Goal: Information Seeking & Learning: Learn about a topic

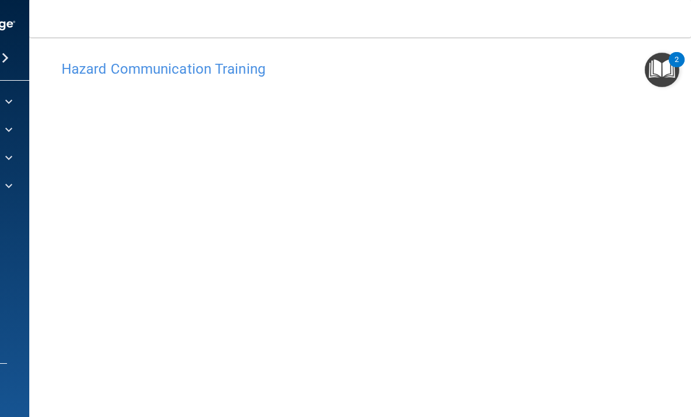
scroll to position [8, 0]
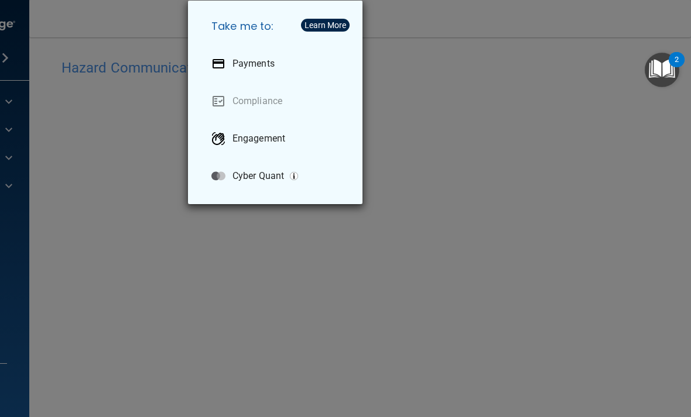
click at [500, 119] on div "Take me to: Payments Compliance Engagement Cyber Quant" at bounding box center [345, 208] width 691 height 417
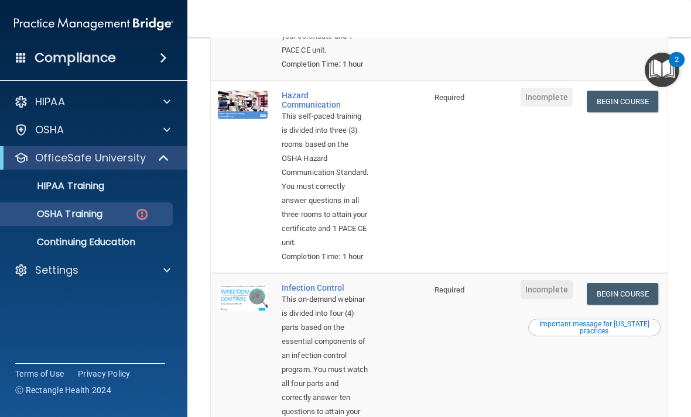
scroll to position [284, 0]
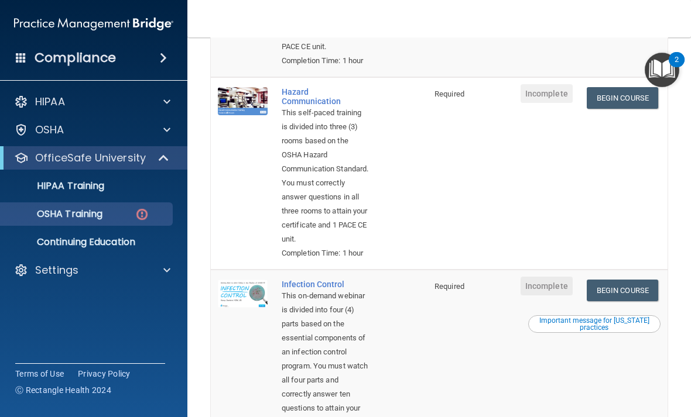
click at [618, 109] on link "Begin Course" at bounding box center [621, 98] width 71 height 22
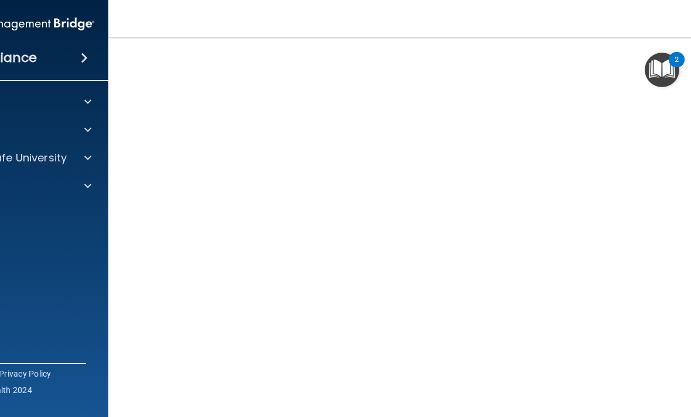
scroll to position [66, 0]
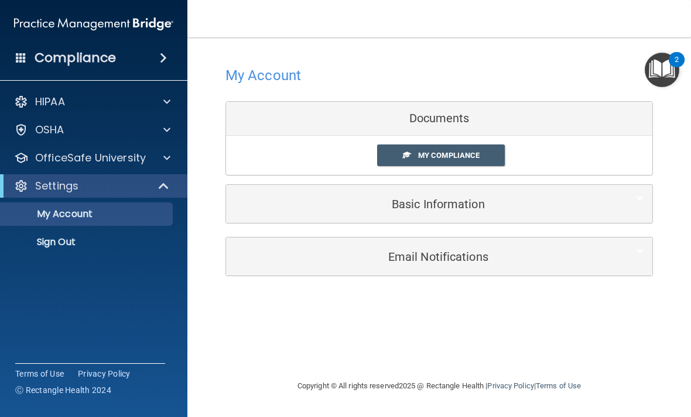
click at [130, 128] on div "OSHA" at bounding box center [77, 130] width 145 height 14
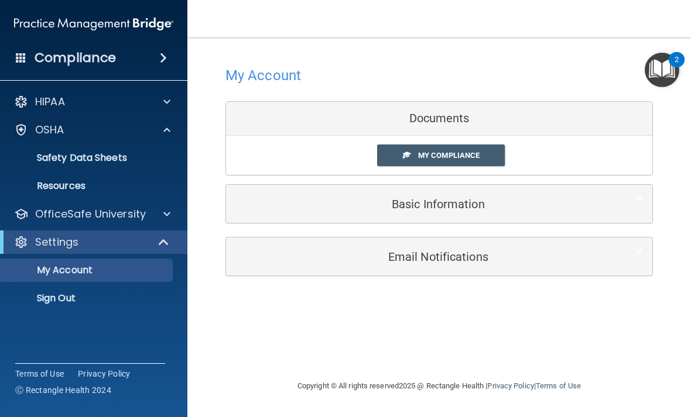
click at [142, 217] on p "OfficeSafe University" at bounding box center [90, 214] width 111 height 14
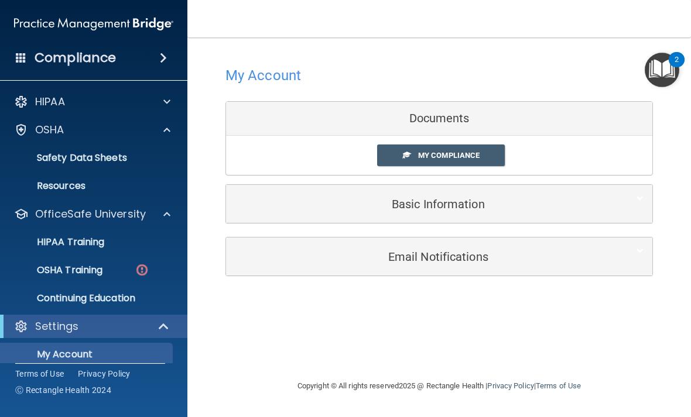
click at [96, 275] on p "OSHA Training" at bounding box center [55, 271] width 95 height 12
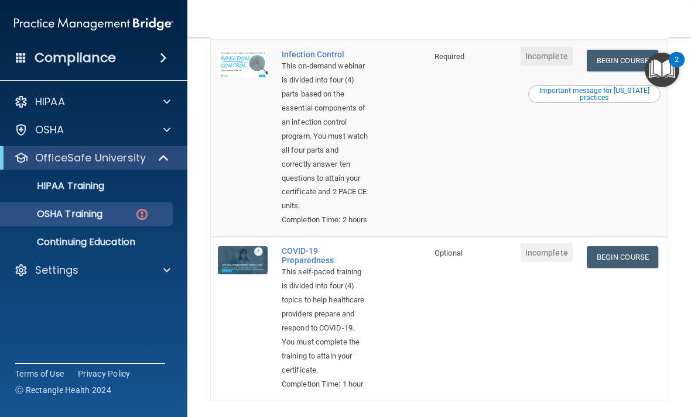
scroll to position [513, 0]
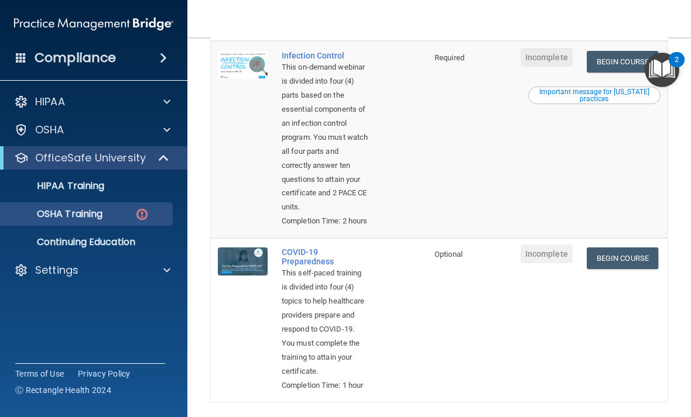
click at [623, 73] on link "Begin Course" at bounding box center [621, 62] width 71 height 22
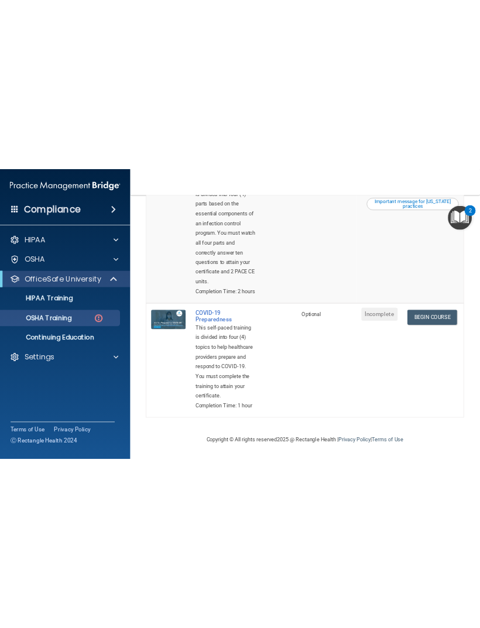
scroll to position [694, 0]
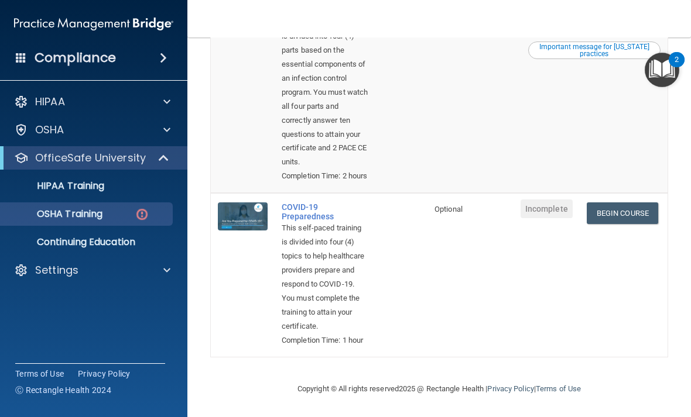
click at [613, 203] on link "Begin Course" at bounding box center [621, 214] width 71 height 22
click at [627, 203] on link "Begin Course" at bounding box center [621, 214] width 71 height 22
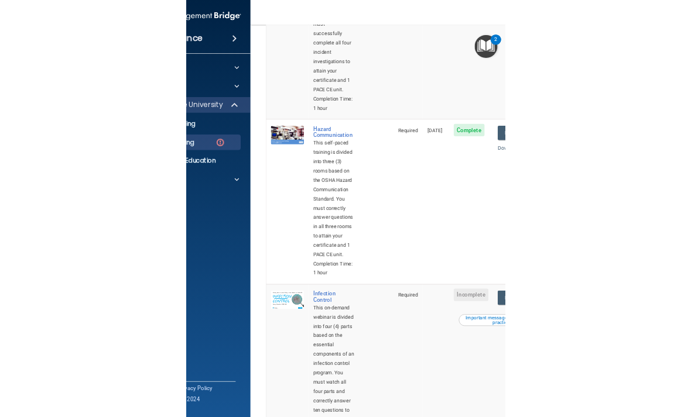
scroll to position [304, 0]
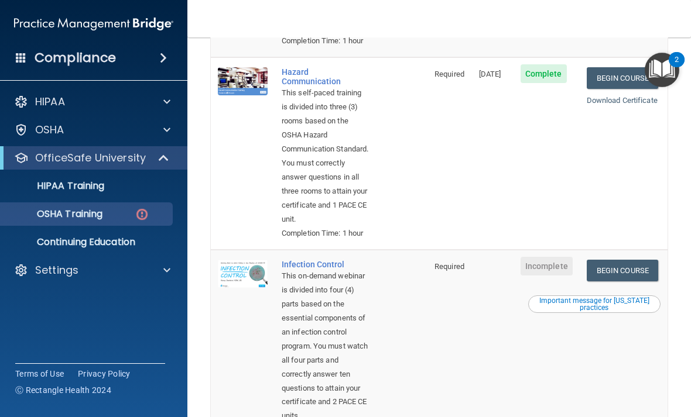
click at [156, 131] on div at bounding box center [164, 130] width 29 height 14
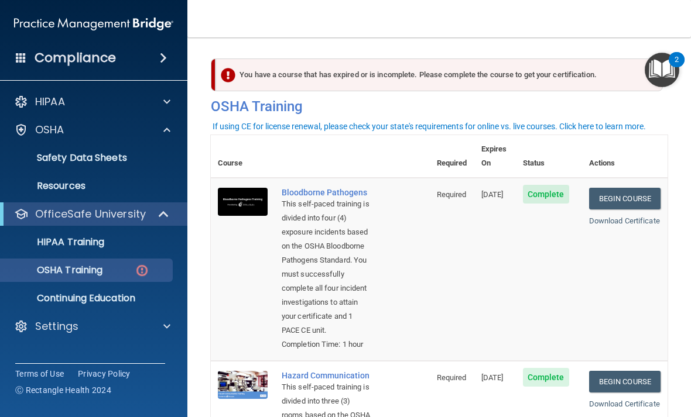
scroll to position [0, 0]
click at [101, 245] on p "HIPAA Training" at bounding box center [56, 242] width 97 height 12
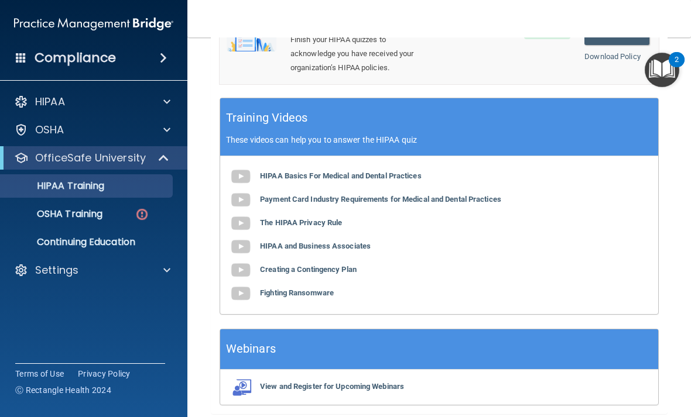
scroll to position [509, 0]
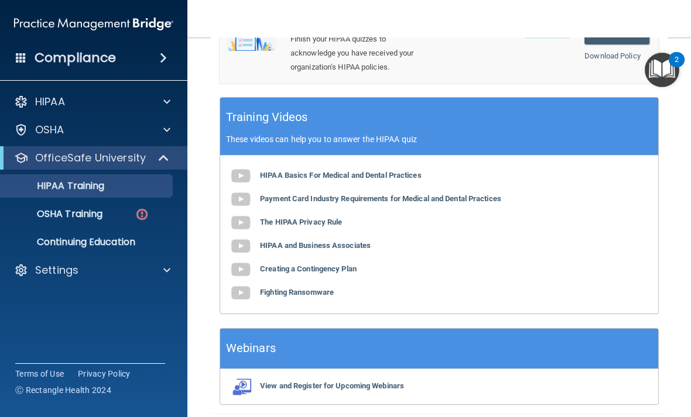
click at [145, 104] on div "HIPAA" at bounding box center [77, 102] width 145 height 14
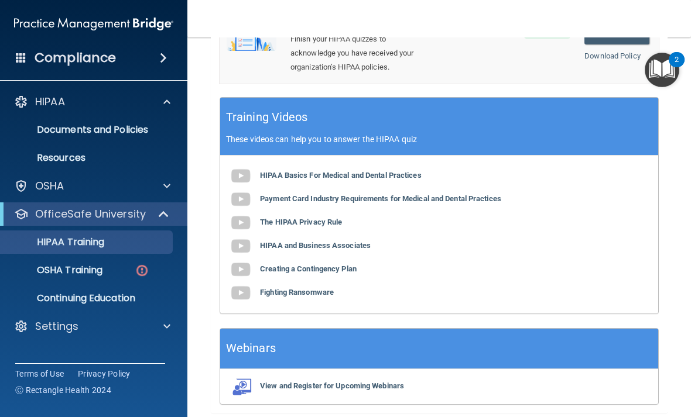
click at [139, 134] on p "Documents and Policies" at bounding box center [88, 130] width 160 height 12
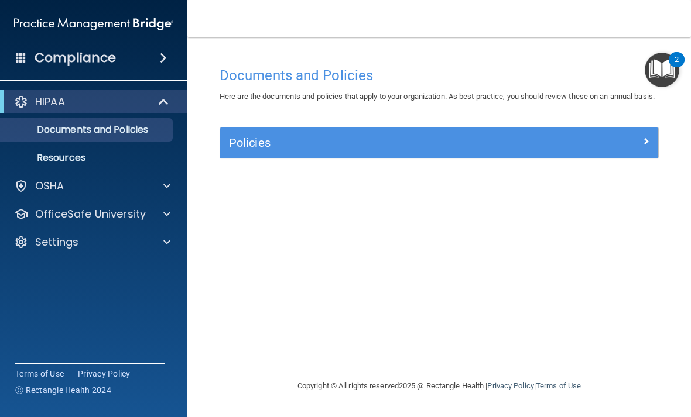
click at [522, 202] on div "Documents and Policies Here are the documents and policies that apply to your o…" at bounding box center [439, 220] width 457 height 318
click at [588, 147] on div at bounding box center [602, 140] width 109 height 14
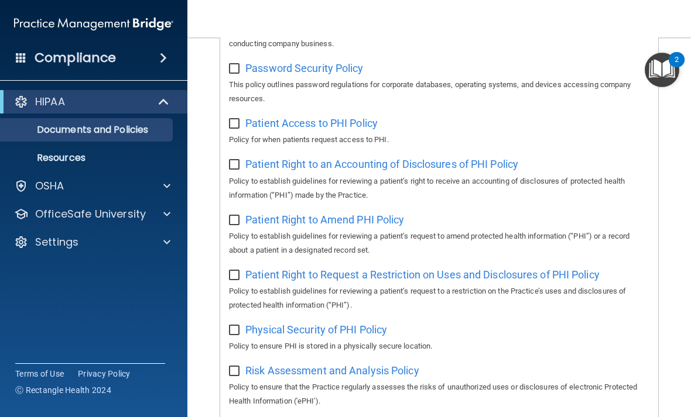
scroll to position [625, 0]
click at [448, 167] on div "Select All (Unselect 0) Unselect All Print Selected (0) Acceptable Use Policy P…" at bounding box center [439, 124] width 438 height 1181
click at [448, 147] on p "Policy for when patients request access to PHI." at bounding box center [439, 140] width 420 height 14
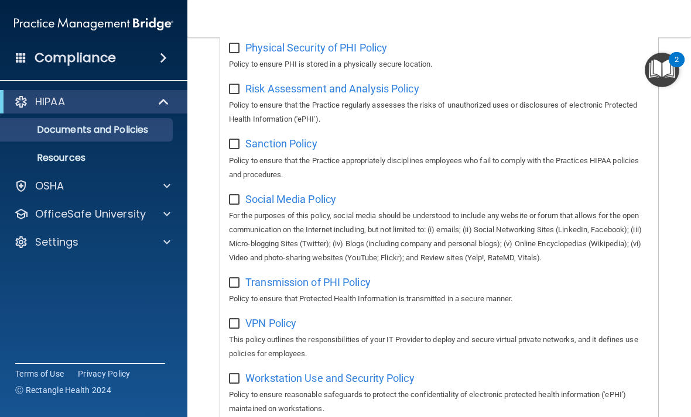
scroll to position [905, 0]
click at [159, 191] on div at bounding box center [164, 186] width 29 height 14
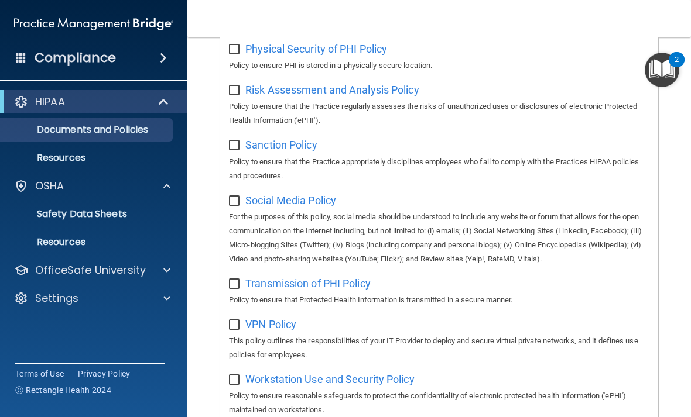
click at [116, 224] on link "Safety Data Sheets" at bounding box center [80, 214] width 184 height 23
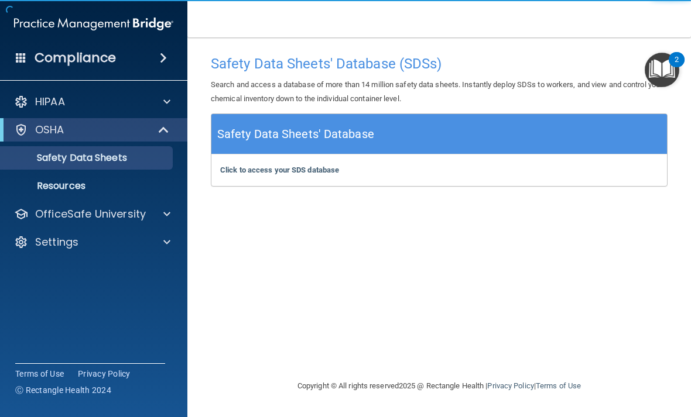
click at [328, 168] on b "Click to access your SDS database" at bounding box center [279, 170] width 119 height 9
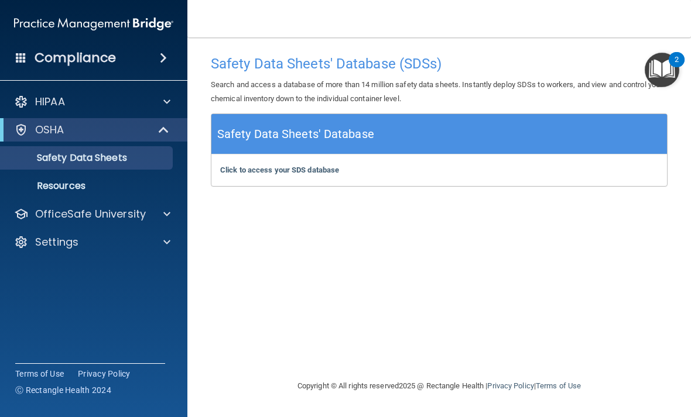
click at [636, 1] on nav "Toggle navigation Chandy Mercy-Stabber chandyjoy@icloud.com Manage My Enterpris…" at bounding box center [438, 18] width 503 height 37
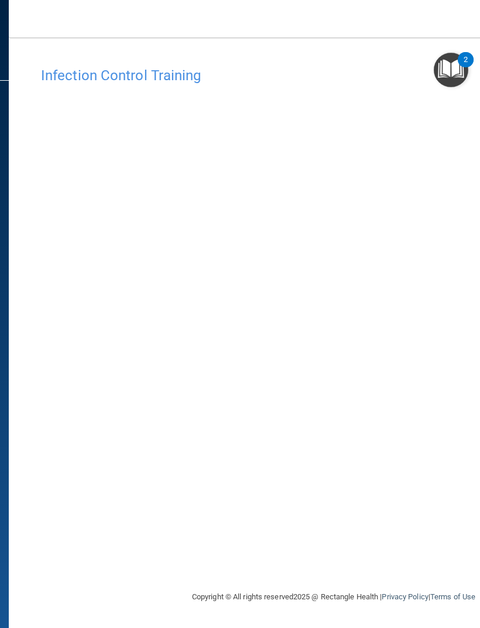
click at [368, 2] on nav "Toggle navigation Chandy Mercy-Stabber chandyjoy@icloud.com Manage My Enterpris…" at bounding box center [334, 18] width 650 height 37
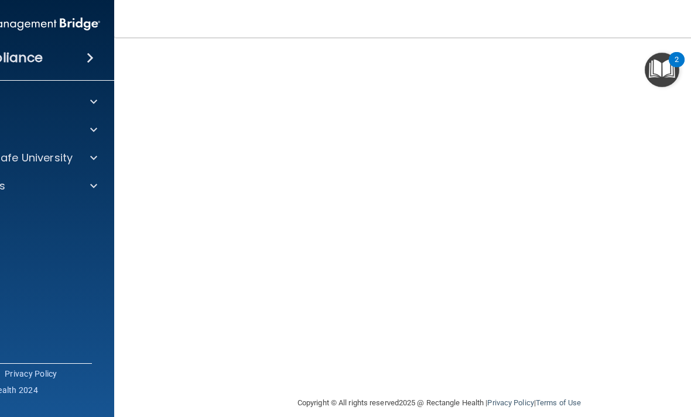
scroll to position [71, 0]
click at [94, 188] on span at bounding box center [93, 186] width 7 height 14
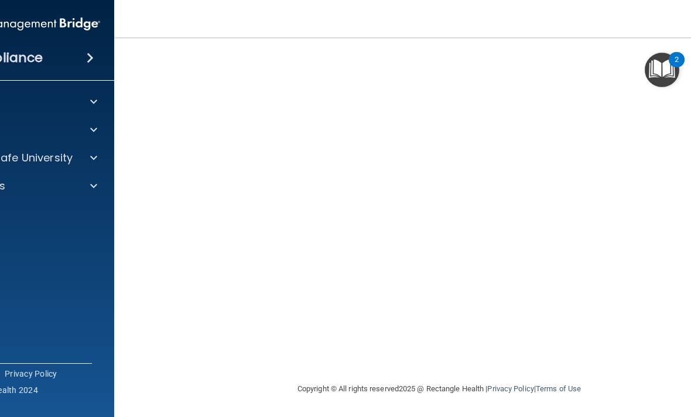
scroll to position [83, 0]
click at [659, 67] on img "Open Resource Center, 2 new notifications" at bounding box center [661, 70] width 35 height 35
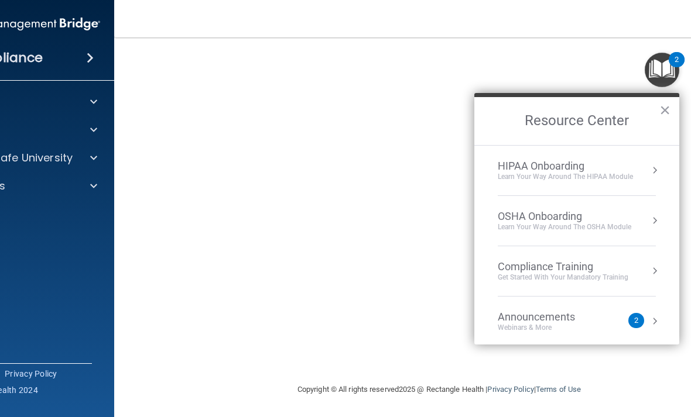
click at [655, 116] on h2 "Resource Center" at bounding box center [576, 121] width 205 height 48
click at [662, 115] on button "×" at bounding box center [664, 110] width 11 height 19
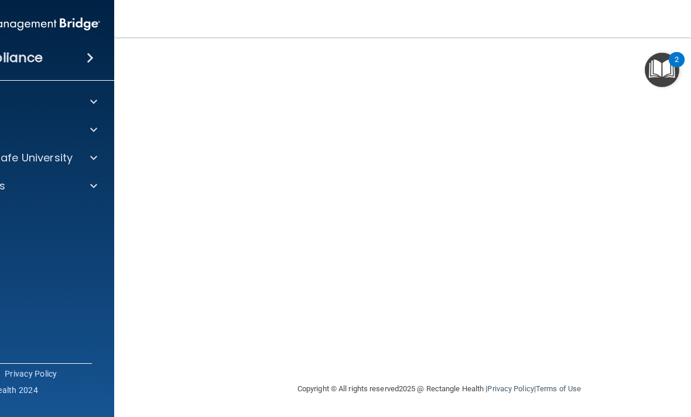
scroll to position [83, 0]
